Goal: Transaction & Acquisition: Book appointment/travel/reservation

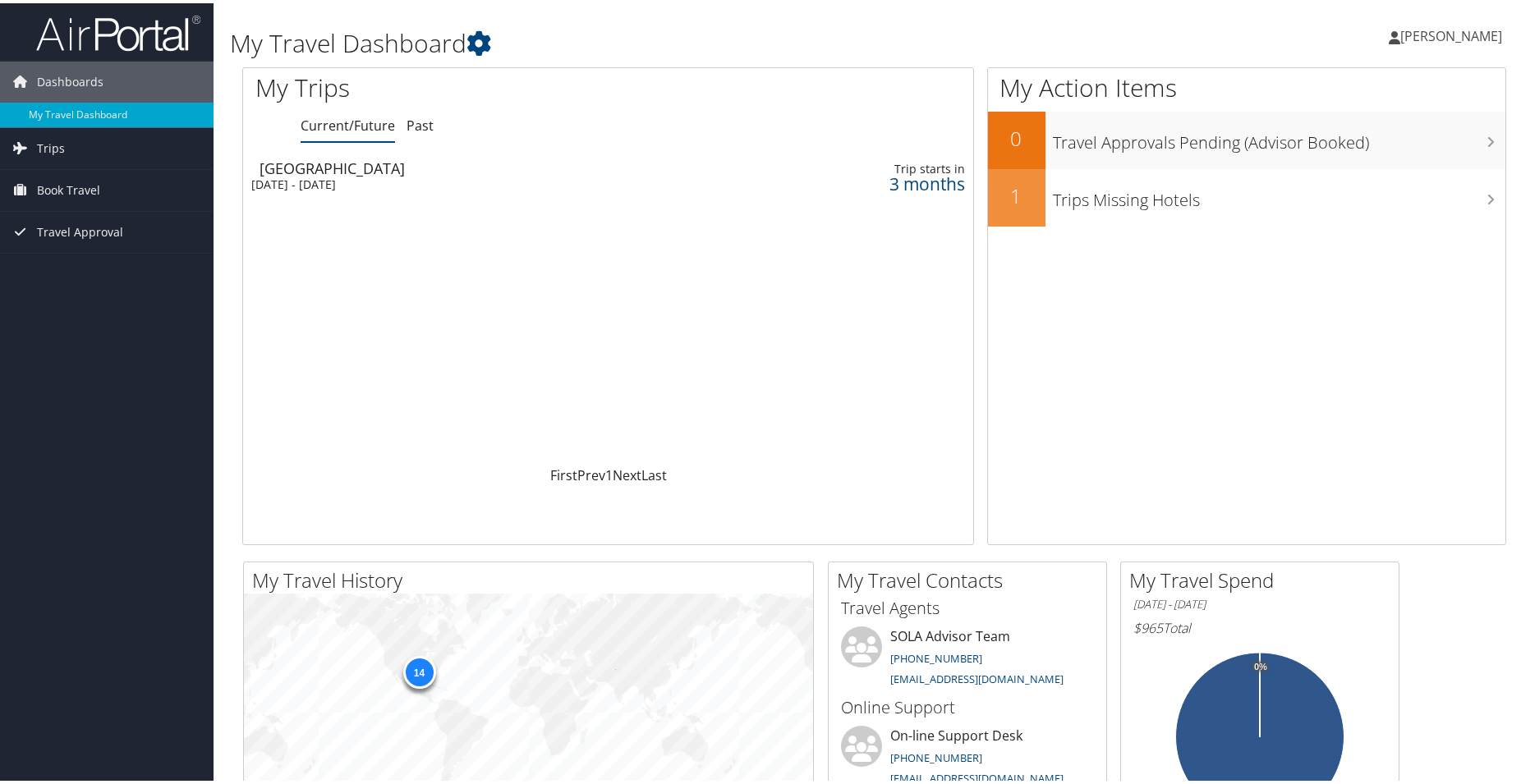
click at [910, 179] on div "3 months" at bounding box center [879, 181] width 172 height 14
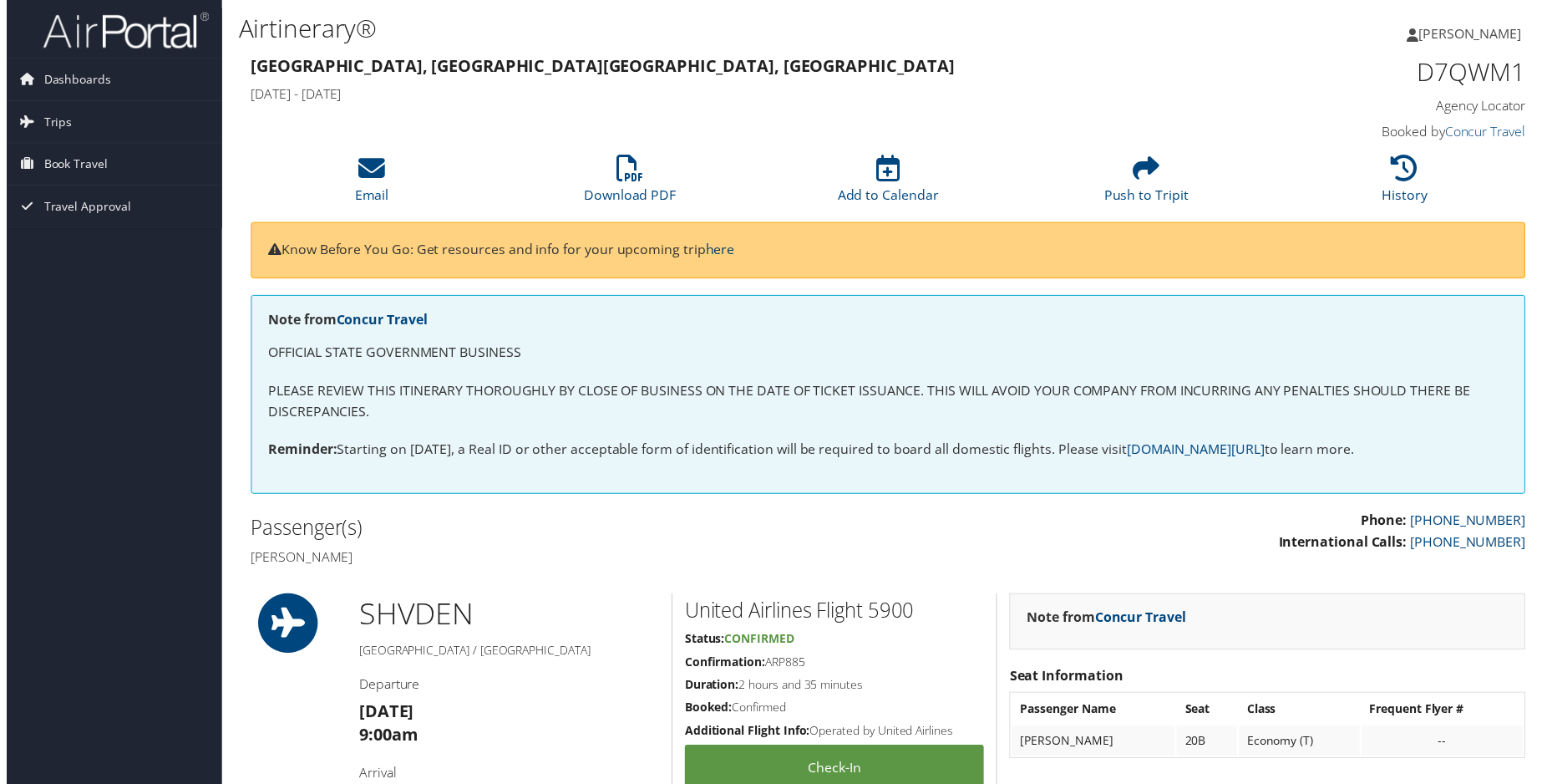
click at [726, 249] on link "here" at bounding box center [720, 251] width 29 height 18
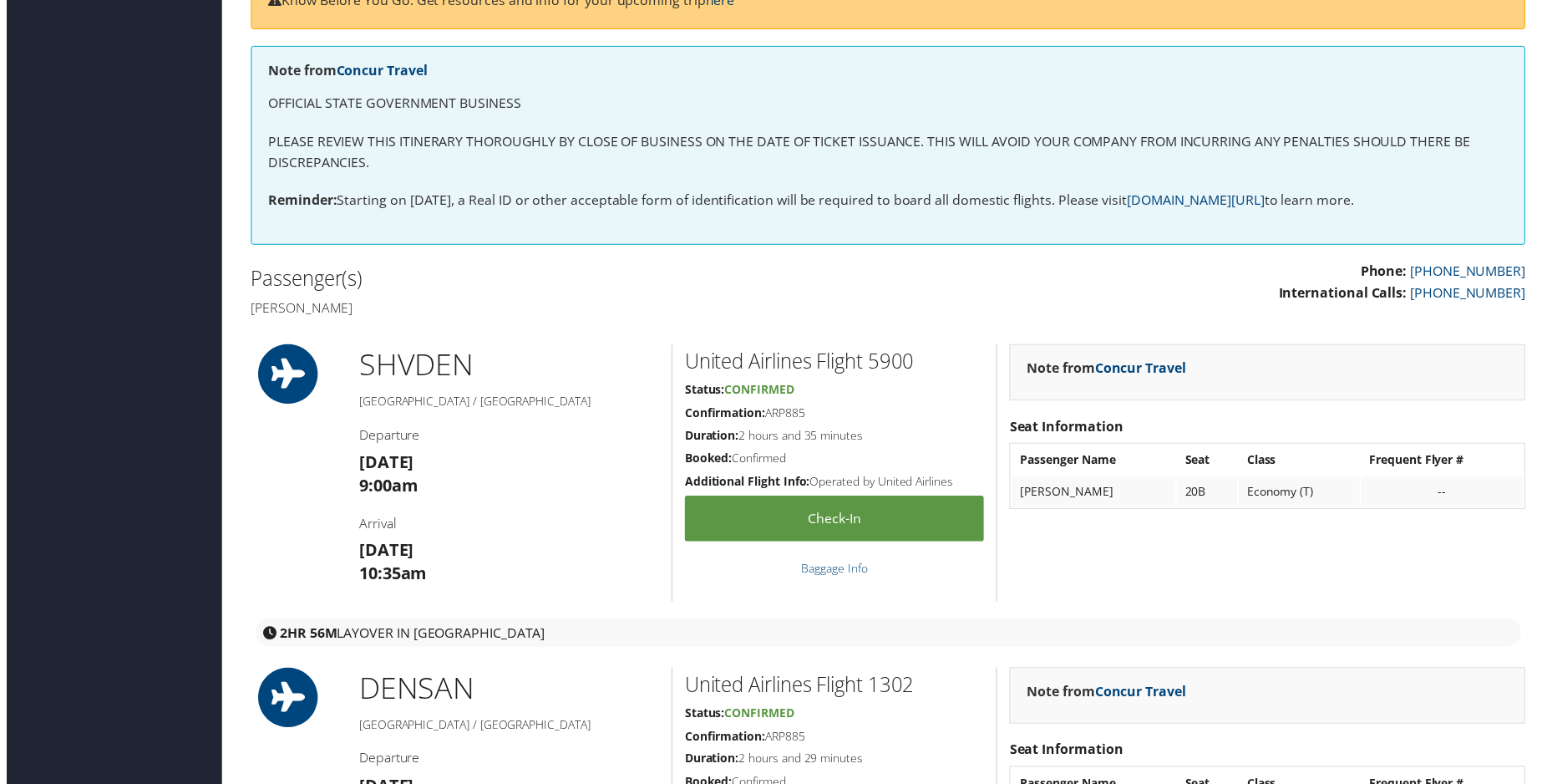
scroll to position [341, 0]
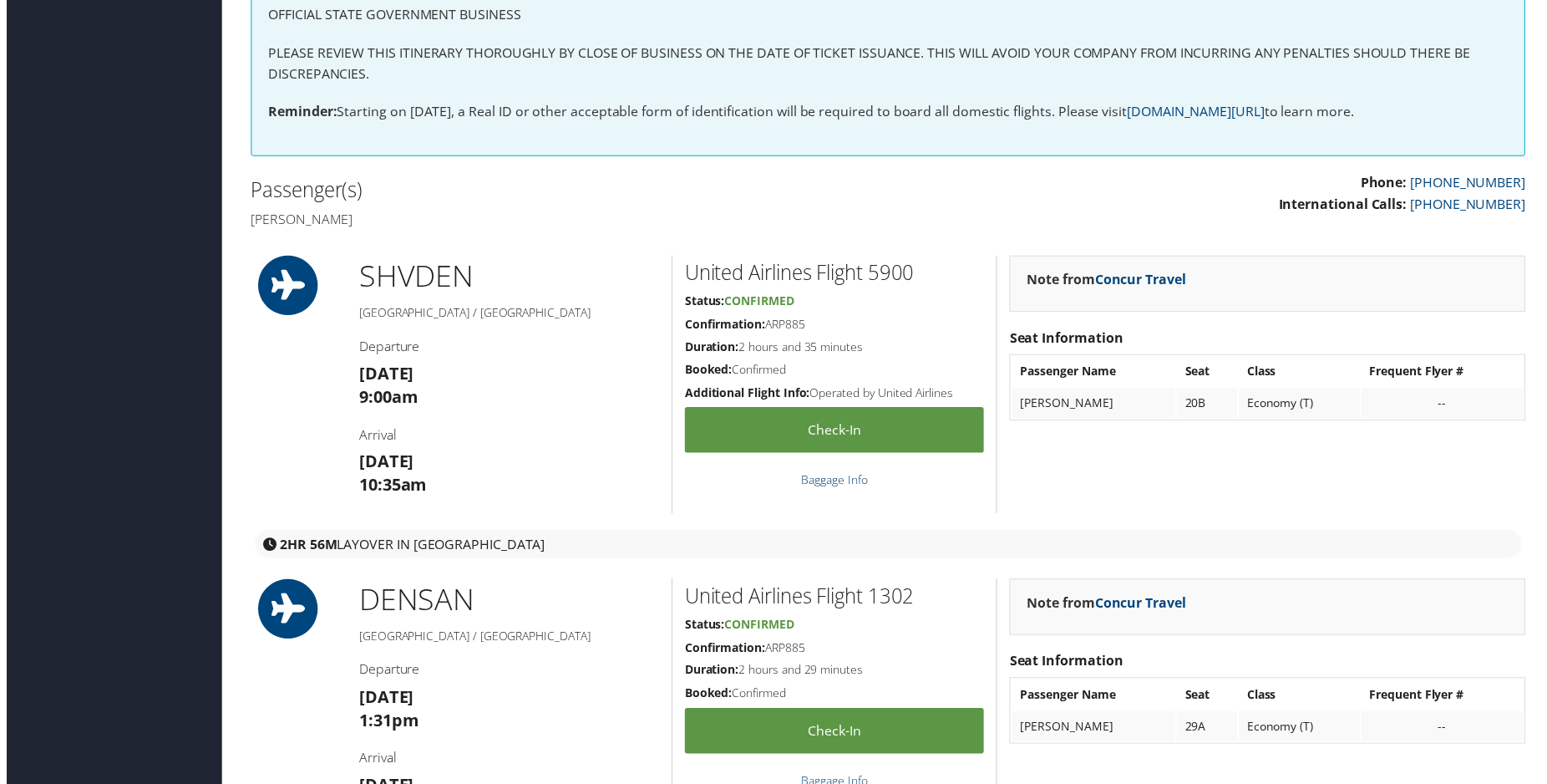
click at [835, 479] on link "Baggage Info" at bounding box center [835, 482] width 67 height 16
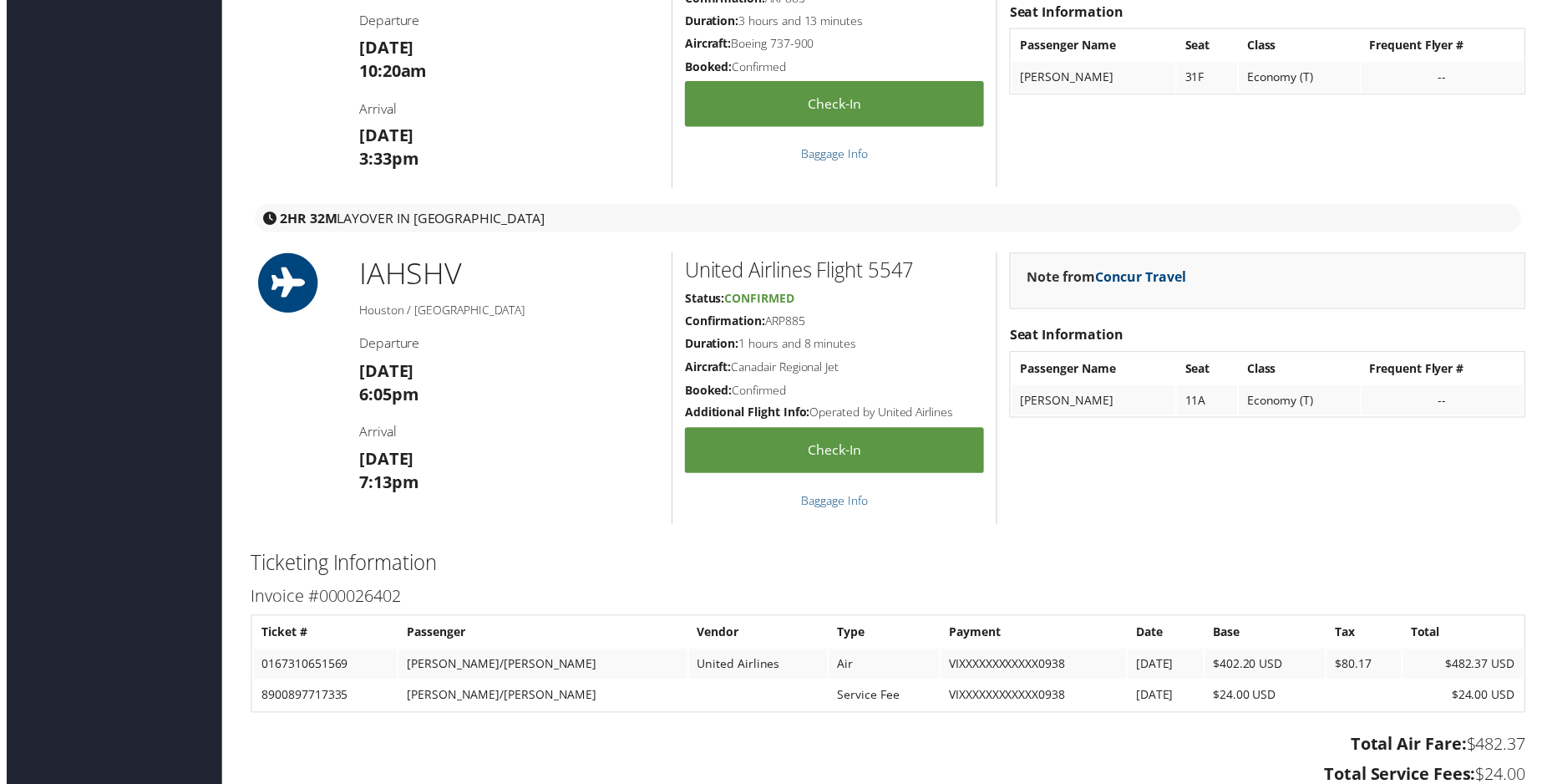
scroll to position [853, 0]
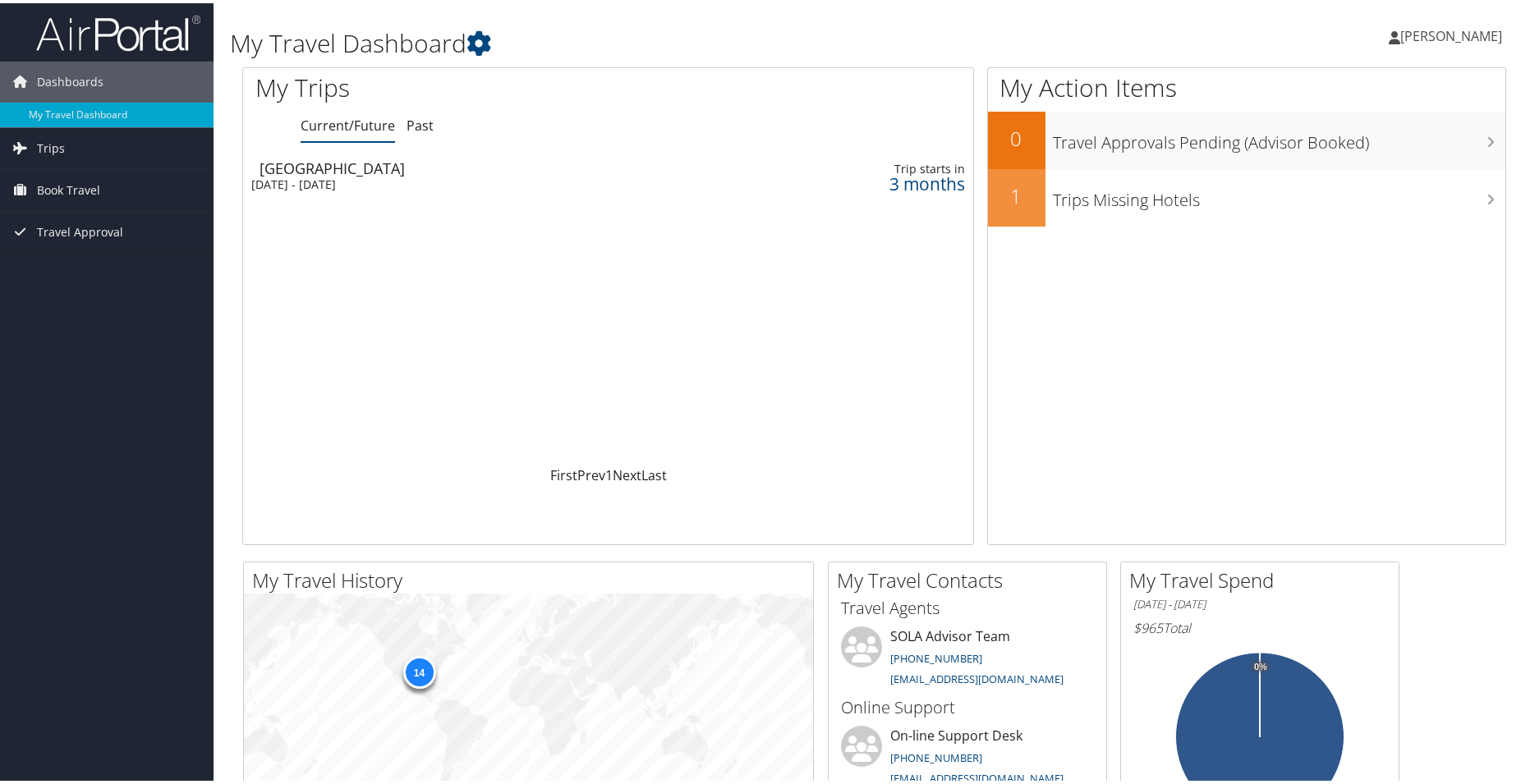
click at [1450, 31] on span "Nibedita Aich" at bounding box center [1451, 33] width 102 height 18
click at [1323, 152] on link "View Travel Profile" at bounding box center [1405, 145] width 183 height 28
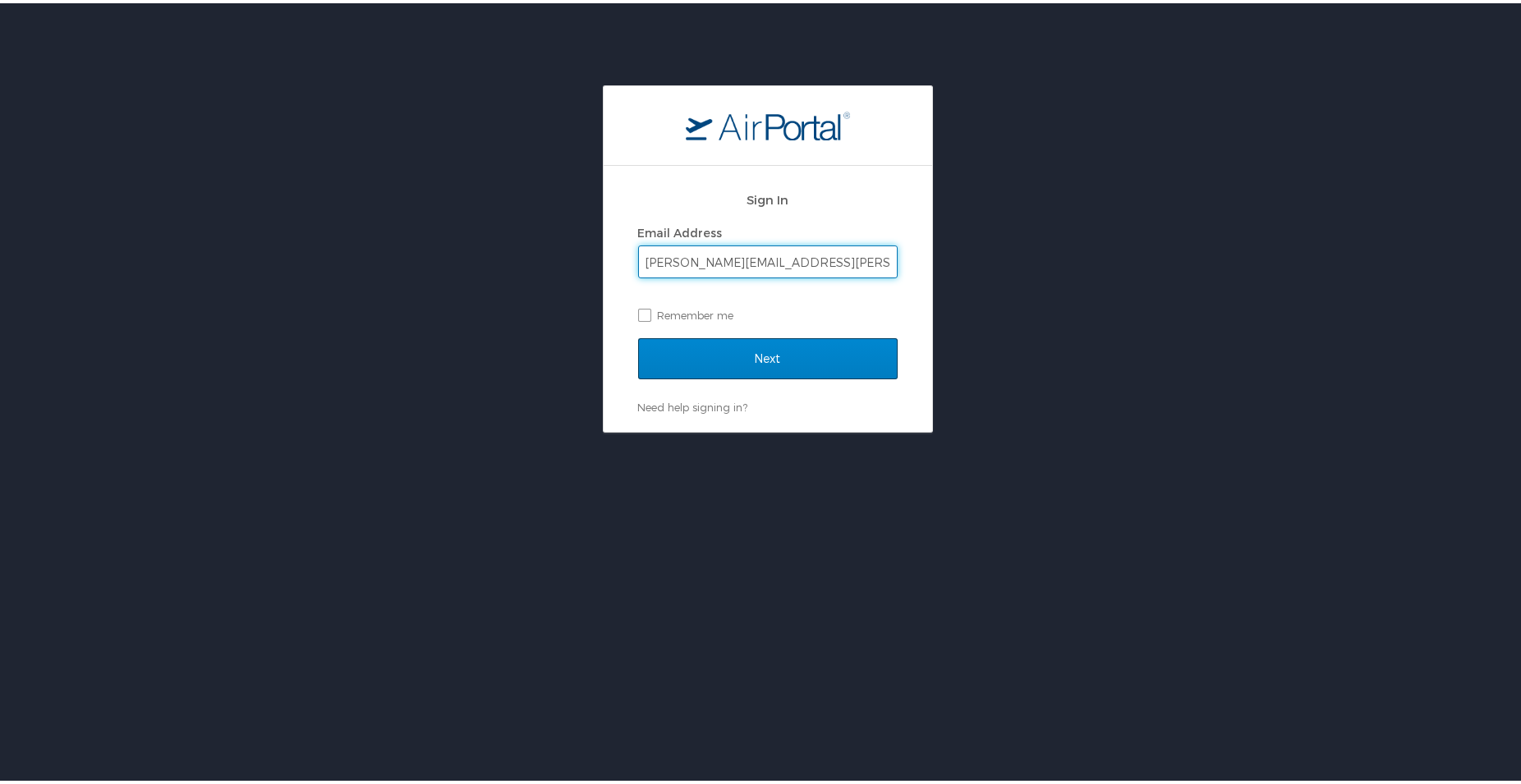
type input "[PERSON_NAME][EMAIL_ADDRESS][PERSON_NAME][DOMAIN_NAME]"
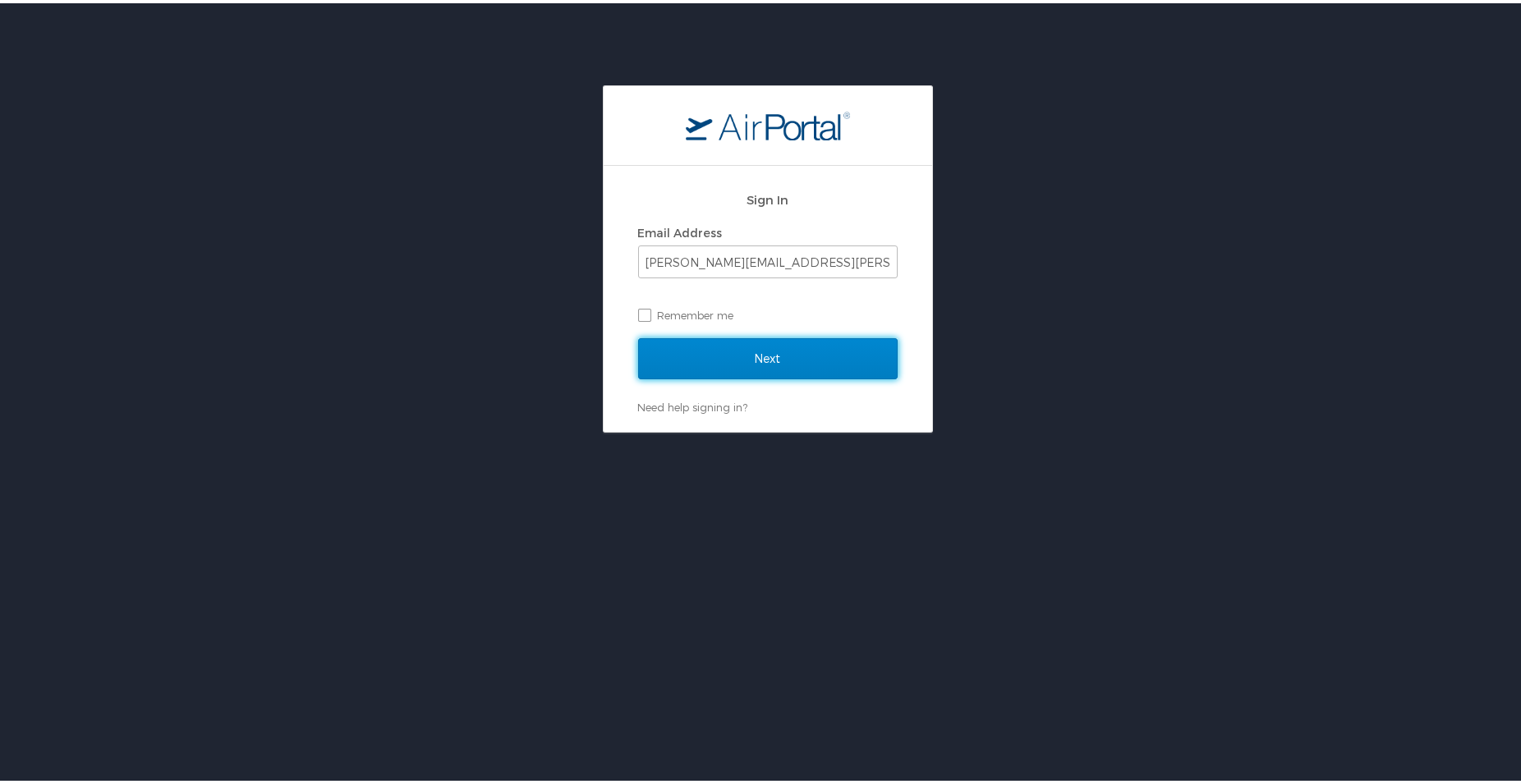
click at [755, 348] on input "Next" at bounding box center [767, 356] width 260 height 41
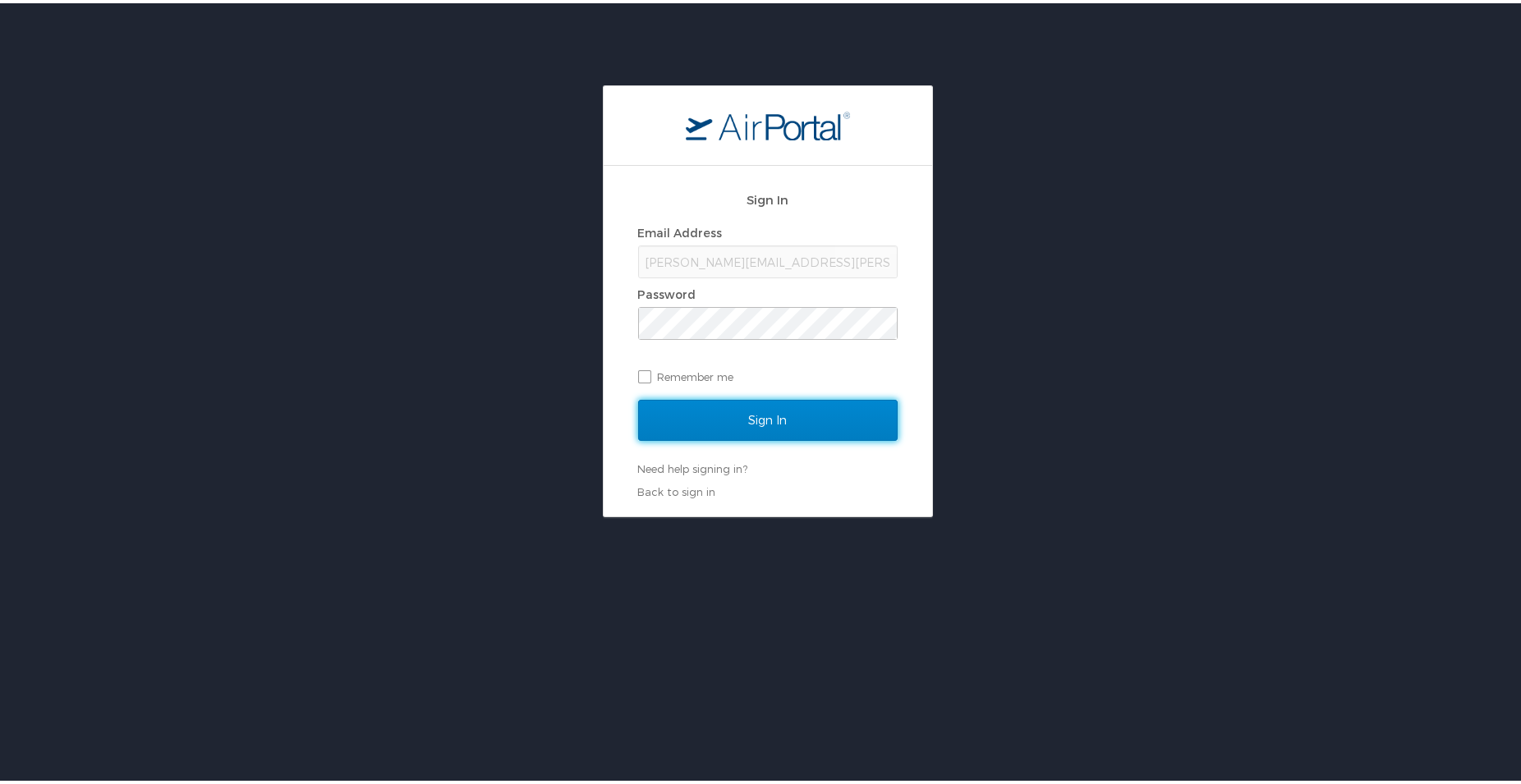
click at [806, 427] on input "Sign In" at bounding box center [767, 418] width 260 height 41
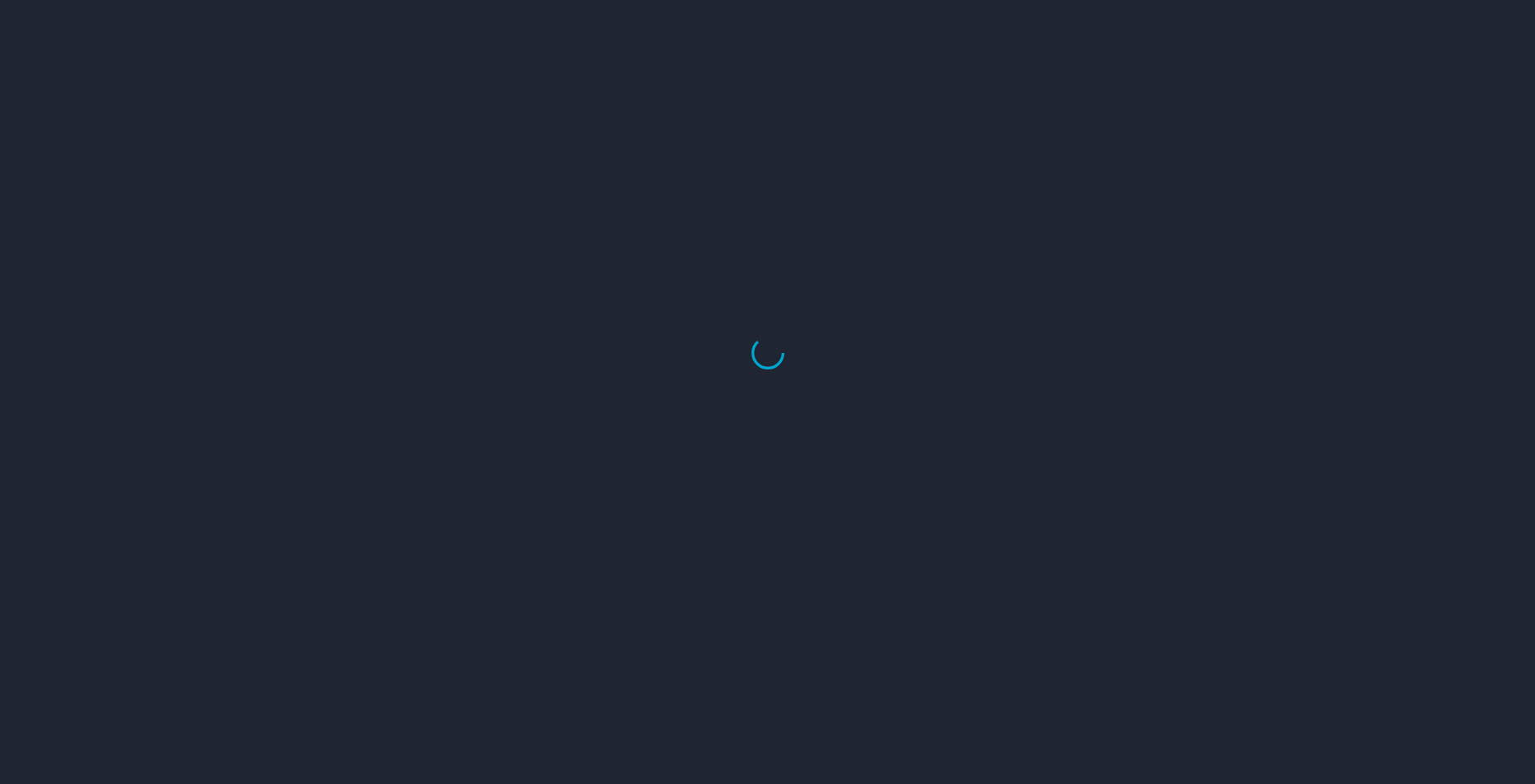
select select "US"
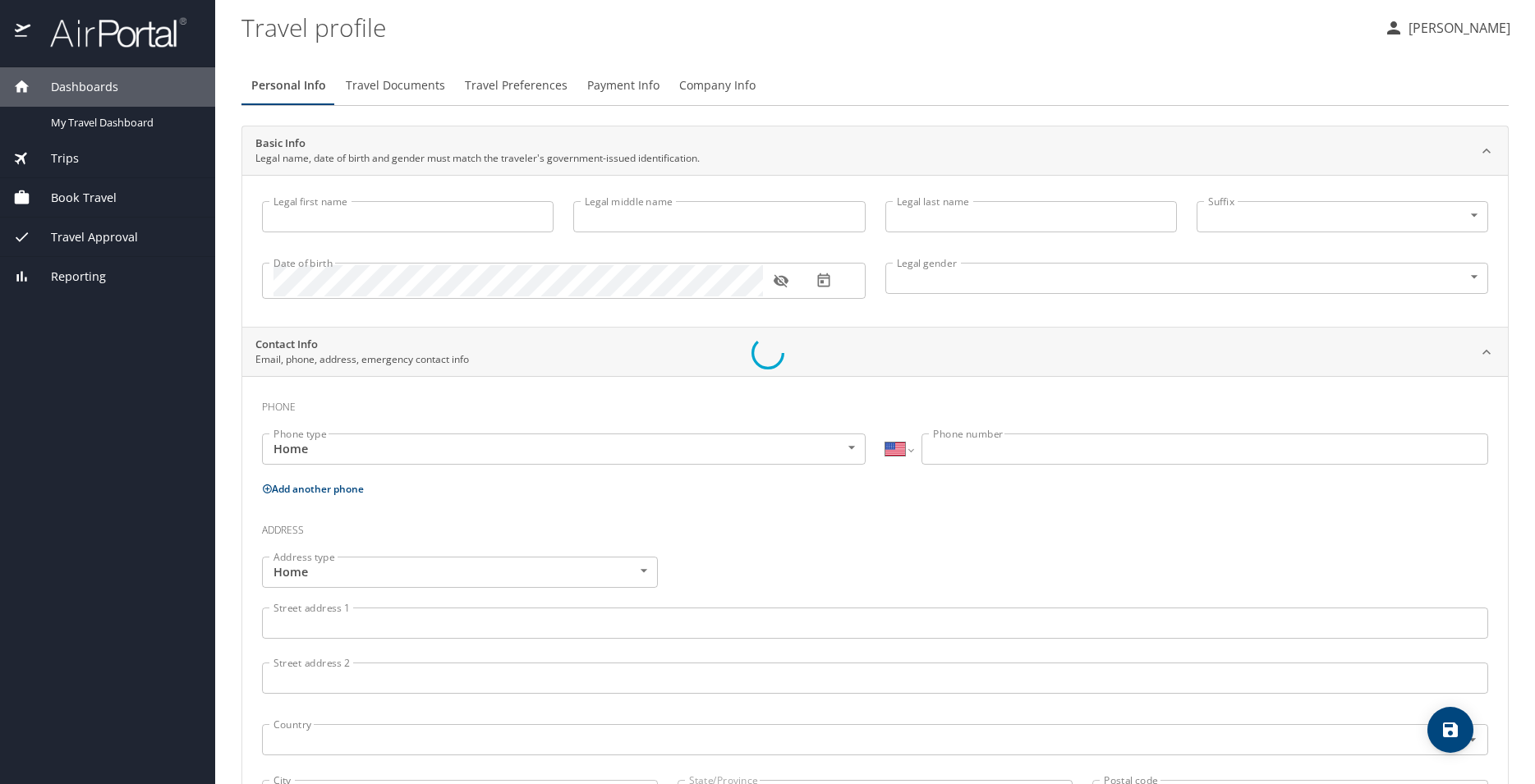
select select "US"
select select "NL"
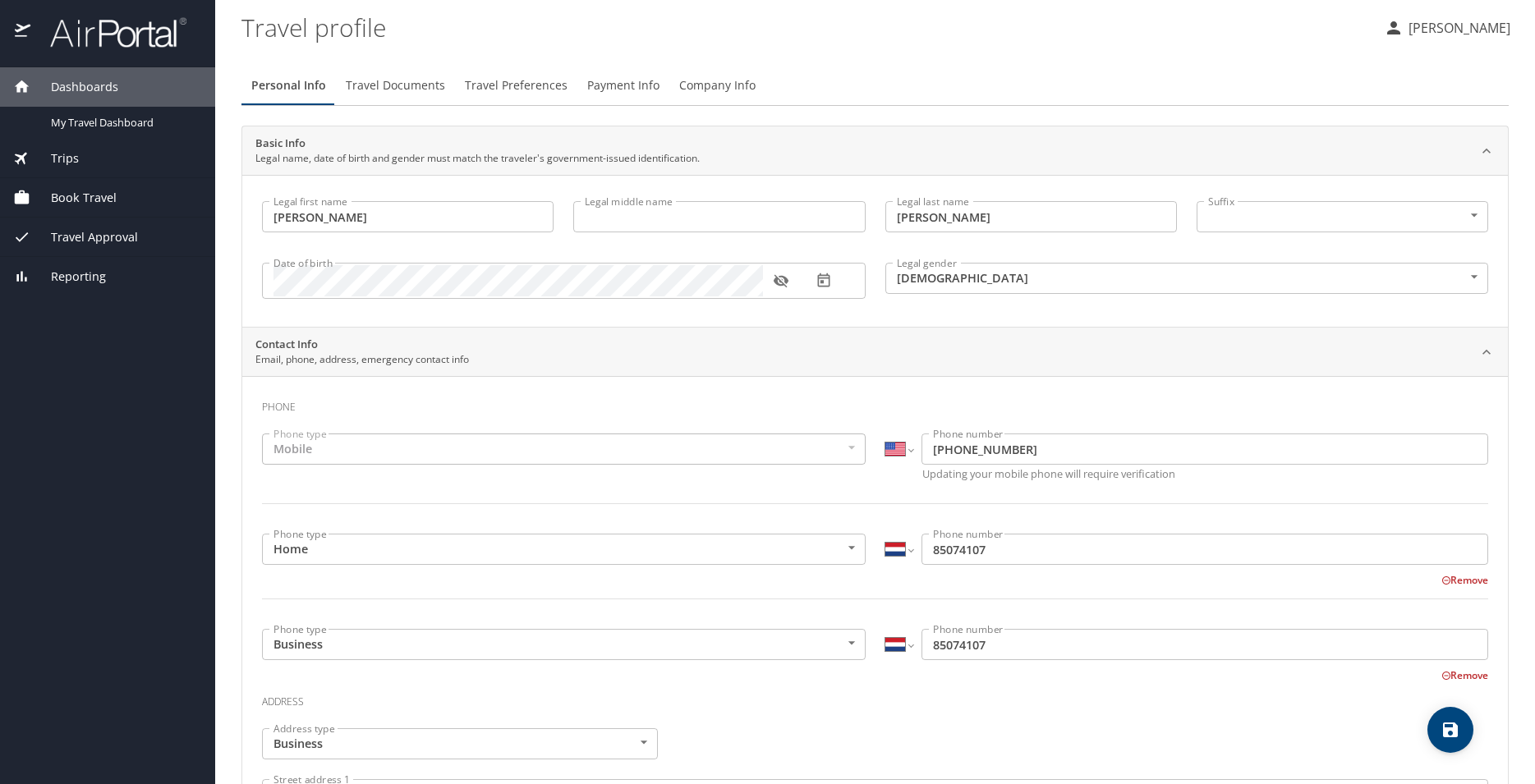
type input "Nibedita"
type input "Aich"
type input "Female"
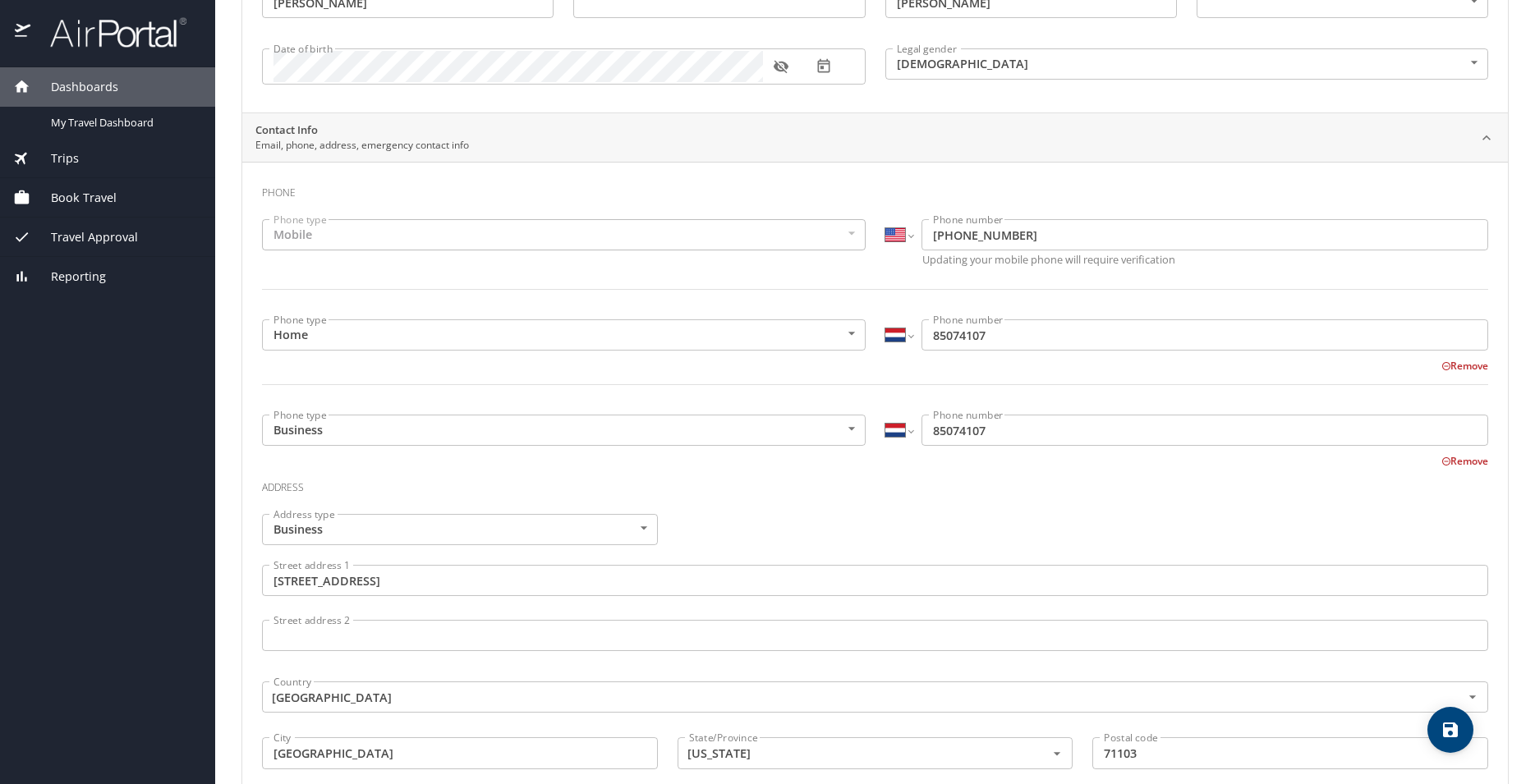
scroll to position [266, 0]
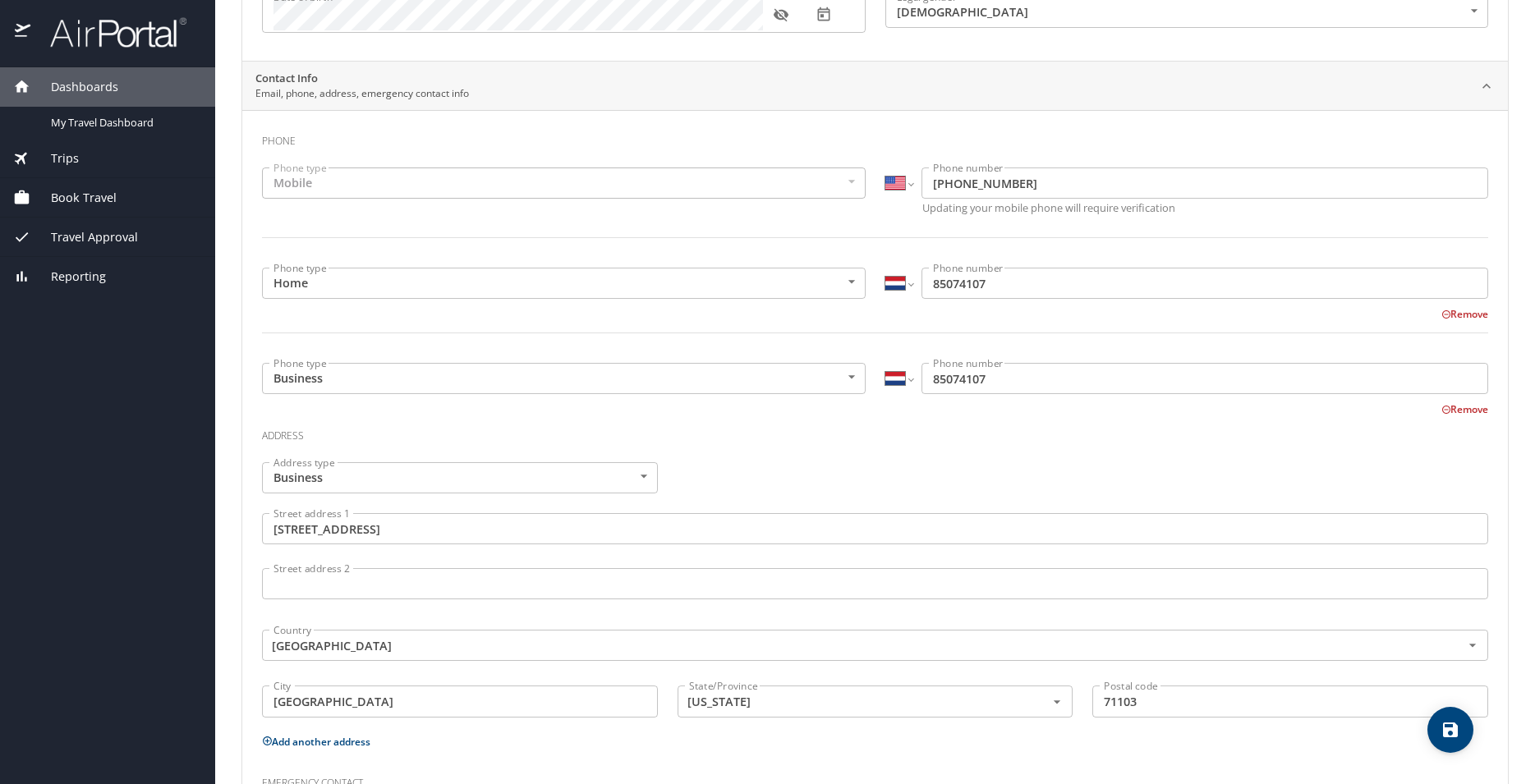
click at [82, 161] on div "Trips" at bounding box center [108, 158] width 189 height 18
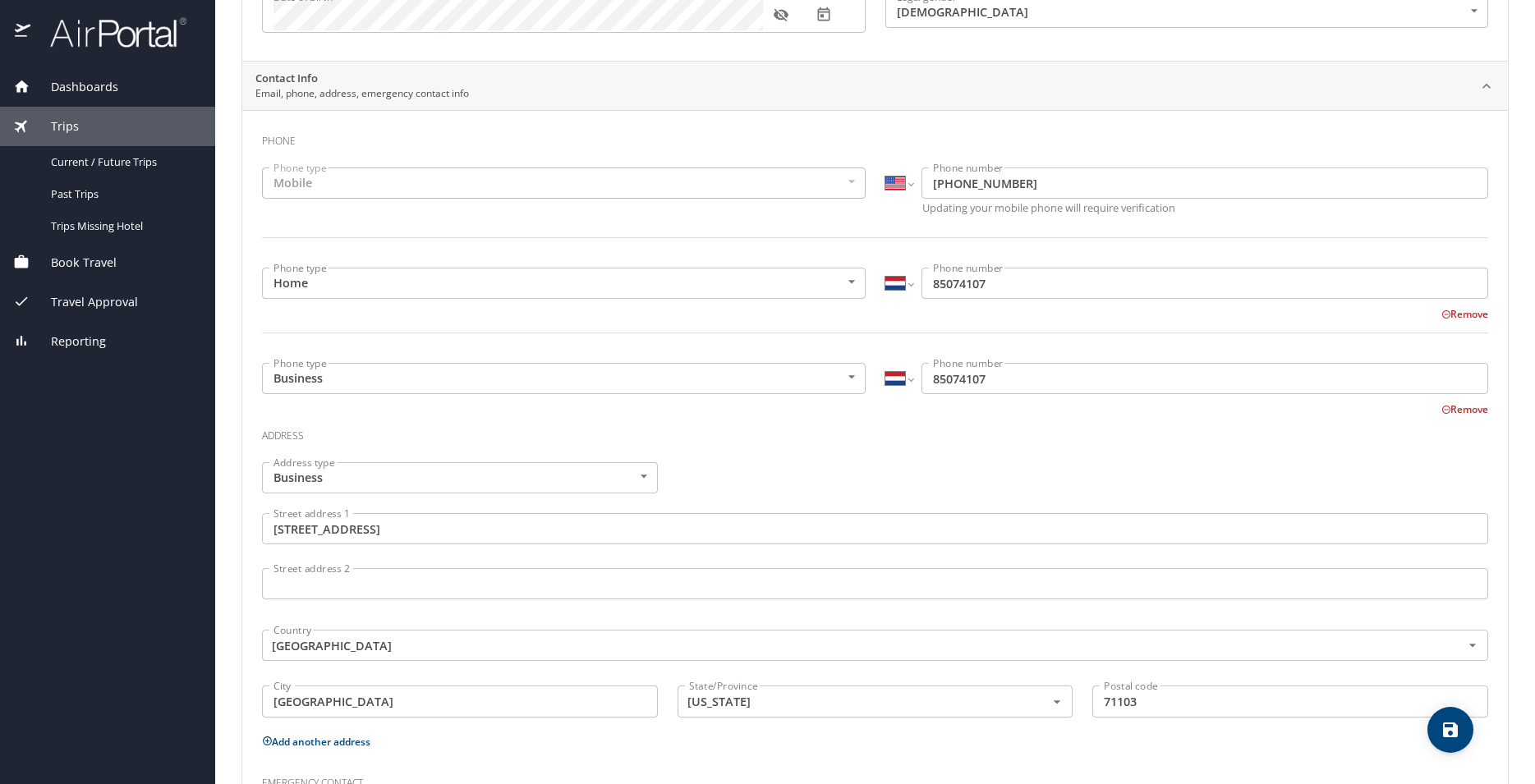
click at [102, 261] on span "Book Travel" at bounding box center [74, 263] width 86 height 18
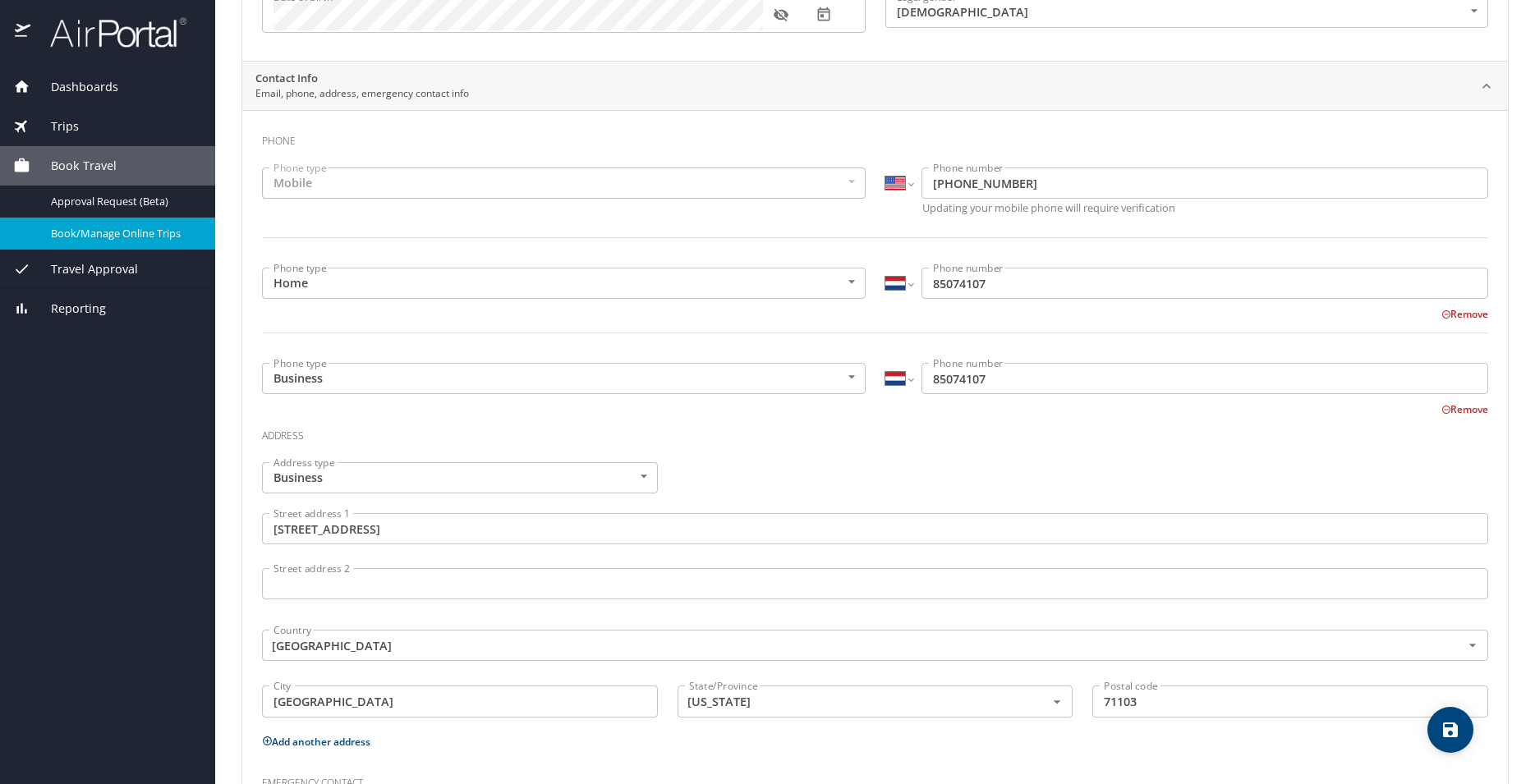
click at [82, 237] on span "Book/Manage Online Trips" at bounding box center [123, 233] width 145 height 15
click at [127, 235] on span "Book/Manage Online Trips" at bounding box center [123, 233] width 145 height 15
